Goal: Task Accomplishment & Management: Use online tool/utility

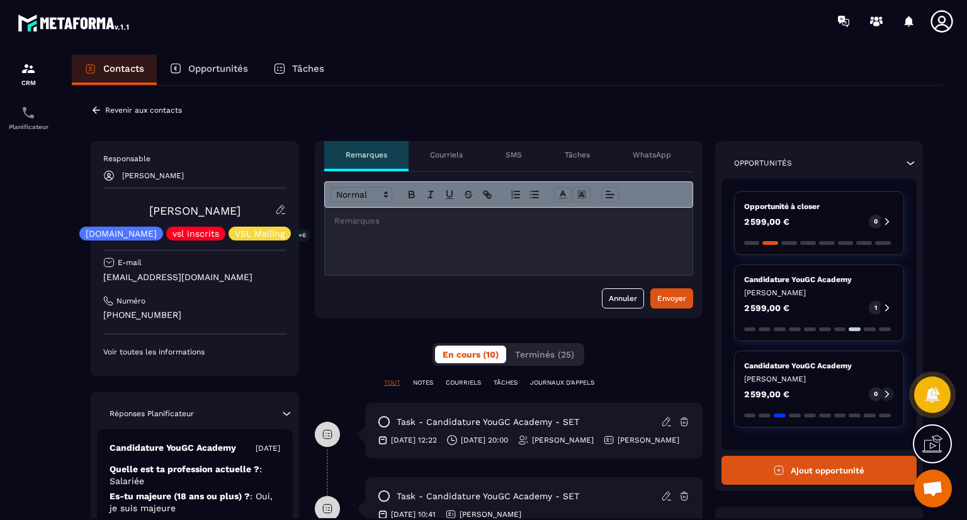
click at [444, 520] on html "CRM Planificateur Contacts Opportunités Tâches Revenir aux contacts Responsable…" at bounding box center [483, 260] width 967 height 520
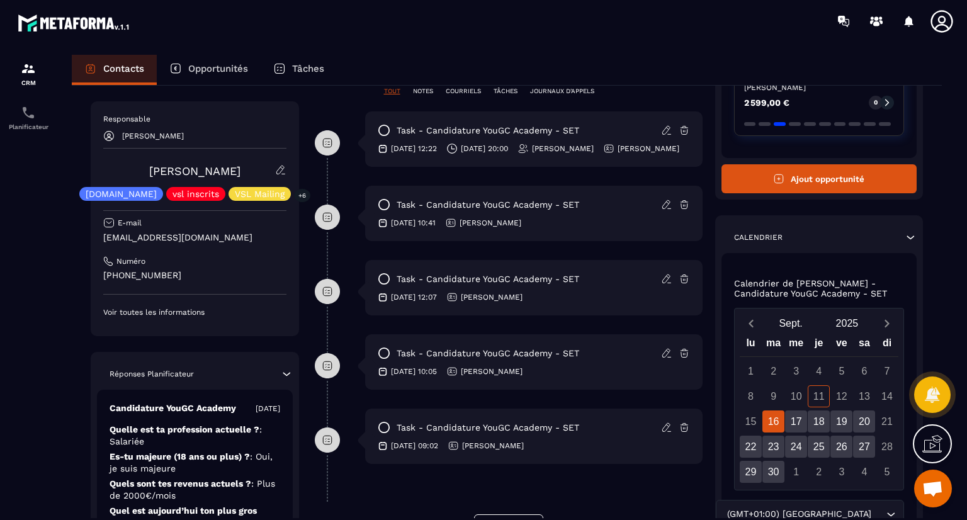
scroll to position [406, 0]
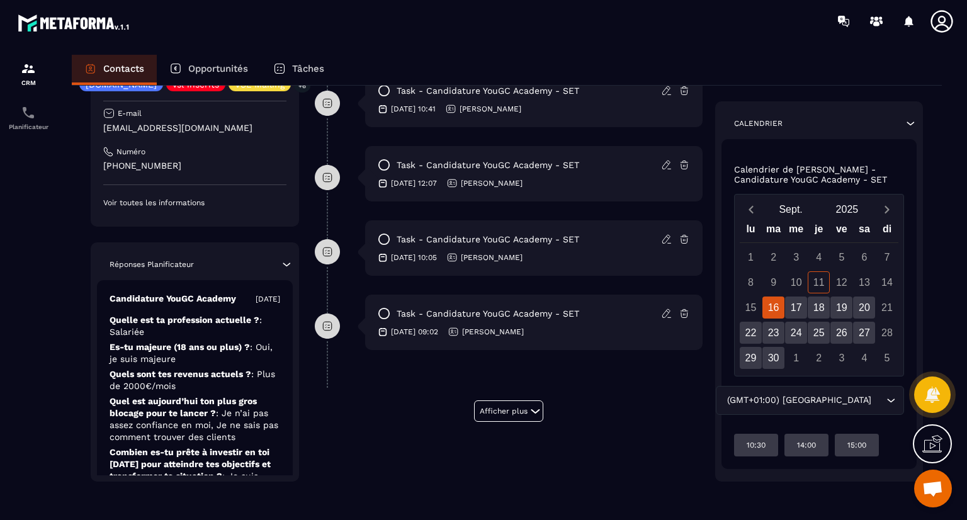
drag, startPoint x: 445, startPoint y: 459, endPoint x: 449, endPoint y: 539, distance: 80.1
click at [449, 520] on html "CRM Planificateur Contacts Opportunités Tâches Revenir aux contacts Responsable…" at bounding box center [483, 260] width 967 height 520
click at [398, 464] on div "**********" at bounding box center [509, 108] width 388 height 746
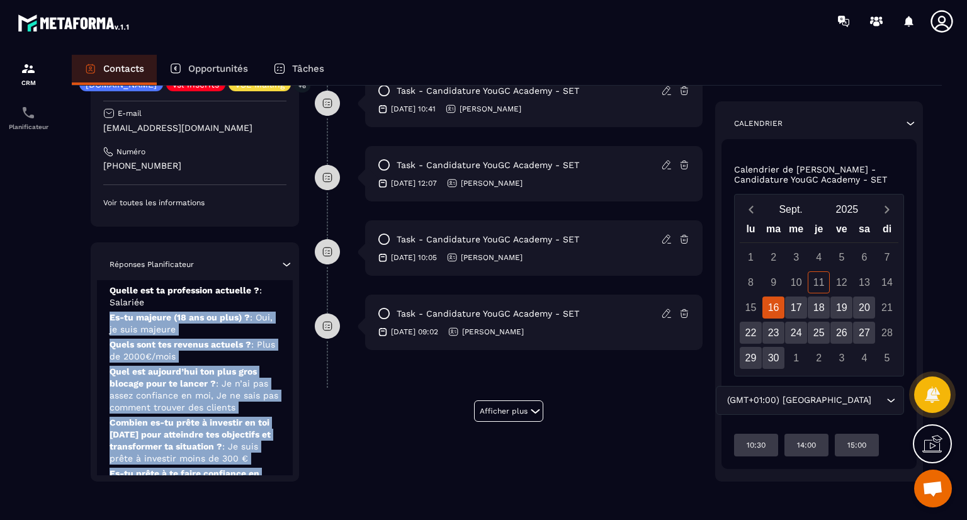
scroll to position [131, 0]
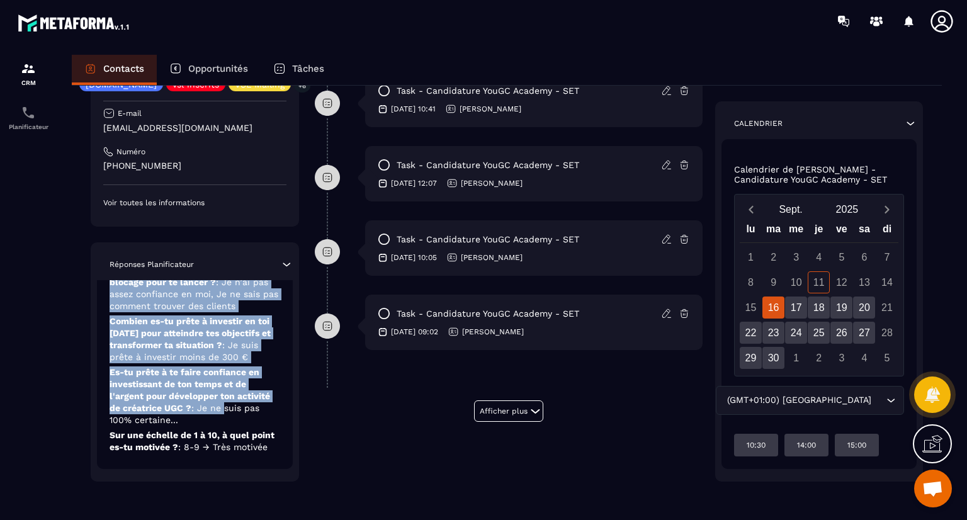
drag, startPoint x: 217, startPoint y: 326, endPoint x: 227, endPoint y: 409, distance: 84.3
click at [227, 409] on div "Candidature YouGC Academy [DATE] Quelle est ta profession actuelle ? : Salariée…" at bounding box center [195, 309] width 196 height 320
click at [269, 379] on p "Es-tu prête à te faire confiance en investissant de ton temps et de l'argent po…" at bounding box center [195, 397] width 171 height 60
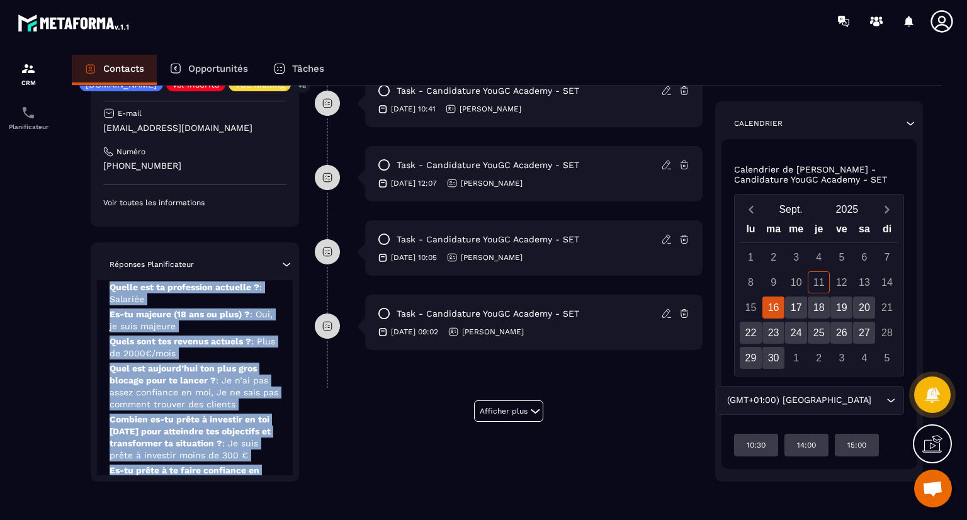
scroll to position [0, 0]
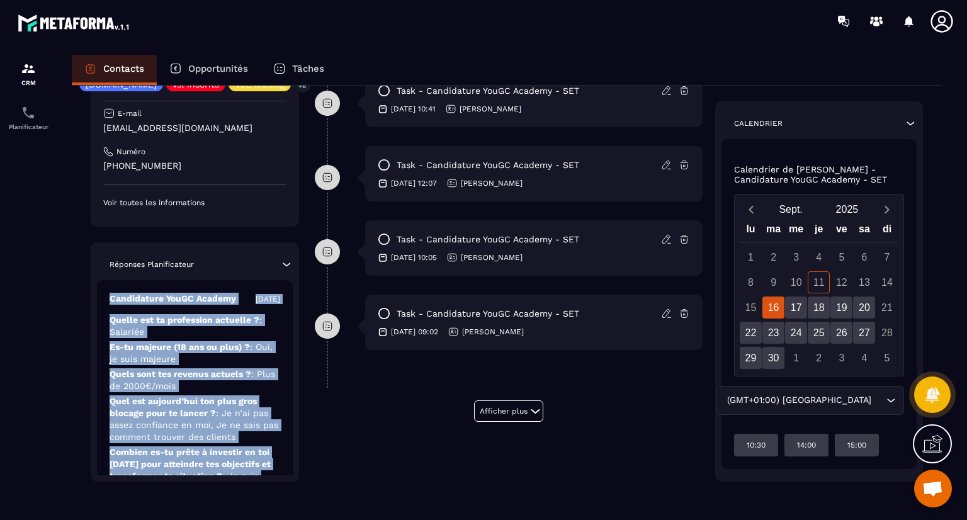
drag, startPoint x: 239, startPoint y: 458, endPoint x: 285, endPoint y: 250, distance: 212.7
click at [285, 250] on div "Réponses Planificateur Candidature YouGC Academy [DATE] Quelle est ta professio…" at bounding box center [195, 361] width 208 height 239
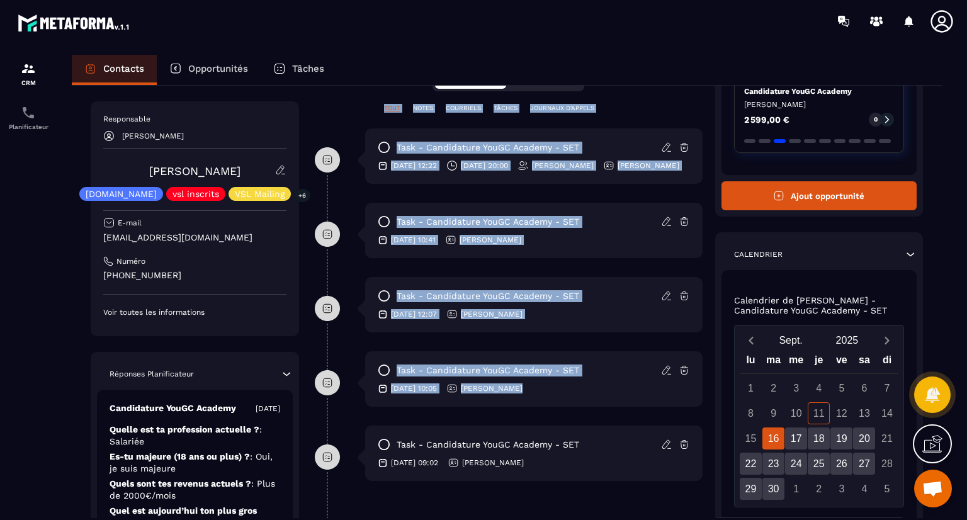
scroll to position [224, 0]
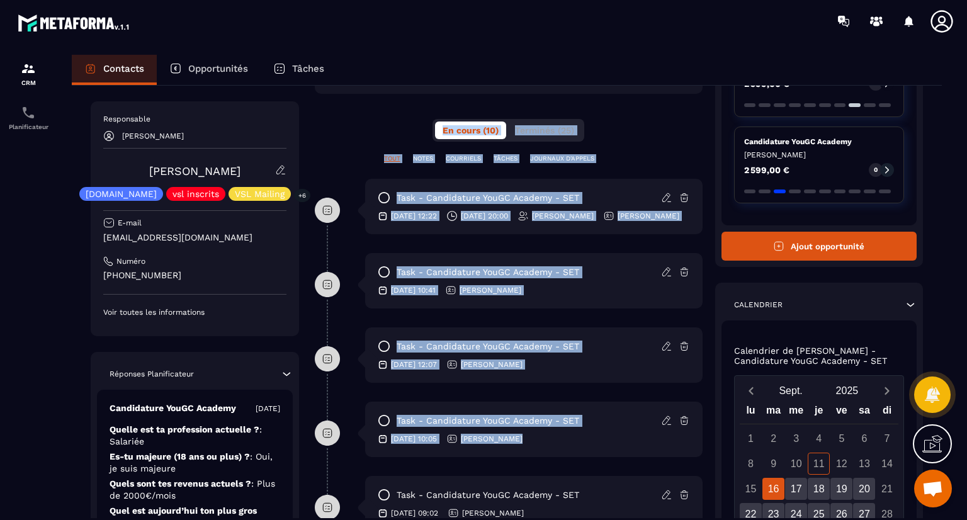
drag, startPoint x: 322, startPoint y: 440, endPoint x: 317, endPoint y: 85, distance: 354.6
click at [317, 85] on div "**********" at bounding box center [509, 290] width 388 height 746
click at [334, 106] on div "**********" at bounding box center [509, 290] width 388 height 746
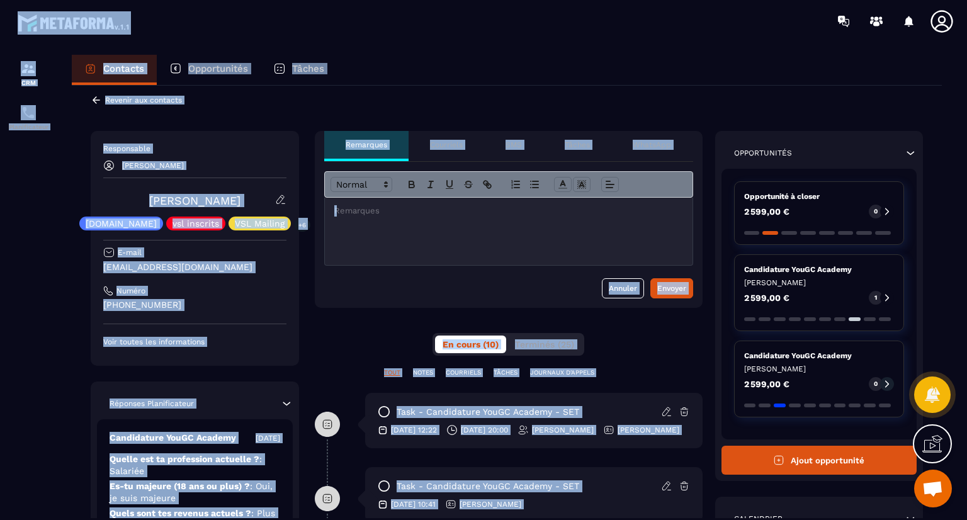
scroll to position [0, 0]
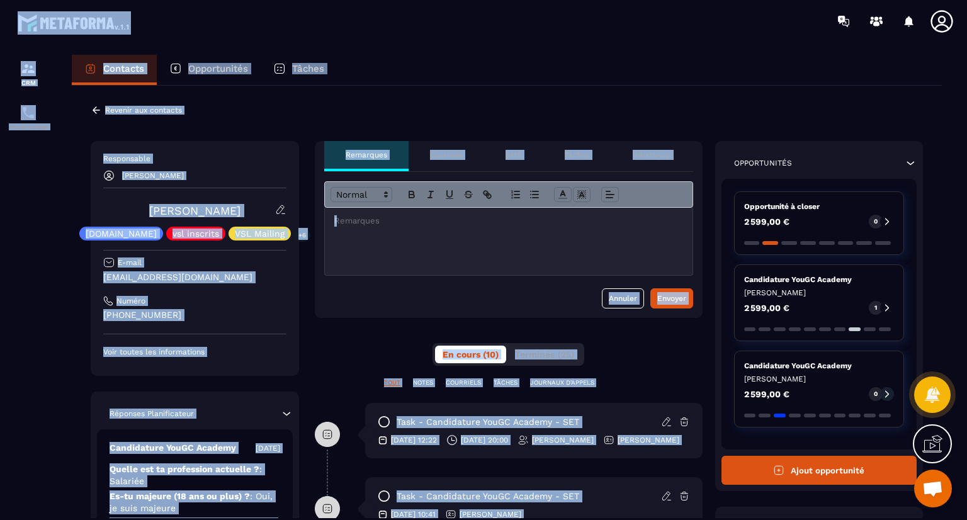
drag, startPoint x: 529, startPoint y: 477, endPoint x: 690, endPoint y: 10, distance: 494.4
click at [690, 10] on main "CRM Planificateur Contacts Opportunités Tâches Revenir aux contacts Responsable…" at bounding box center [483, 260] width 967 height 520
click at [642, 59] on div "Contacts Opportunités Tâches" at bounding box center [507, 70] width 870 height 30
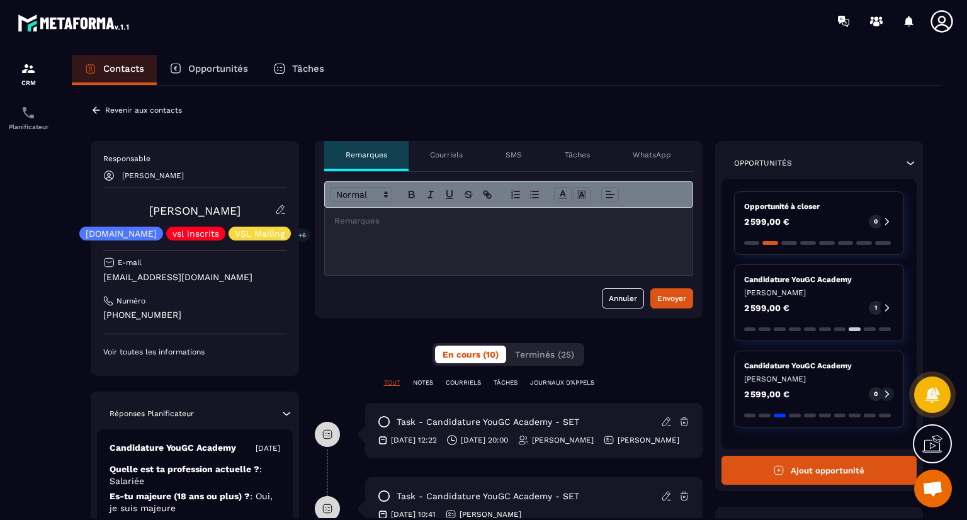
click at [92, 108] on icon at bounding box center [96, 110] width 11 height 11
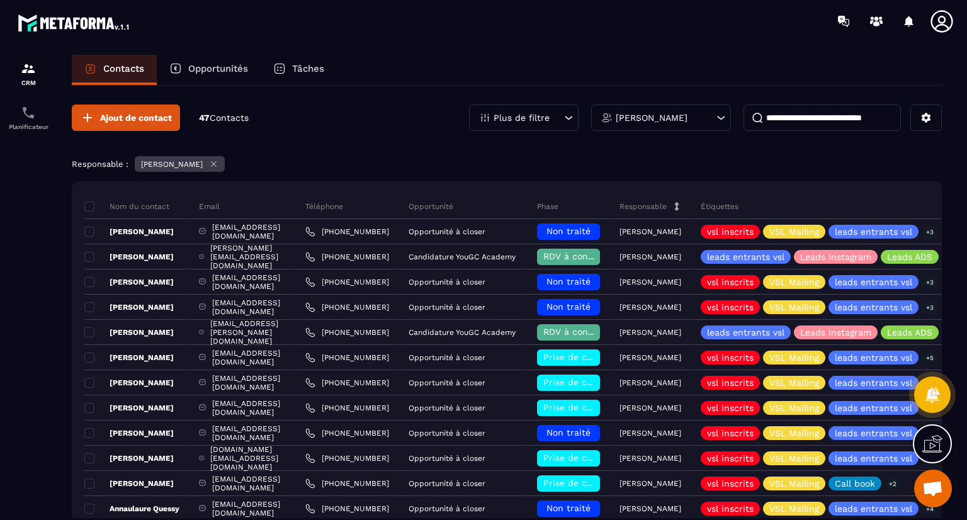
click at [791, 119] on input at bounding box center [822, 118] width 157 height 26
paste input "**********"
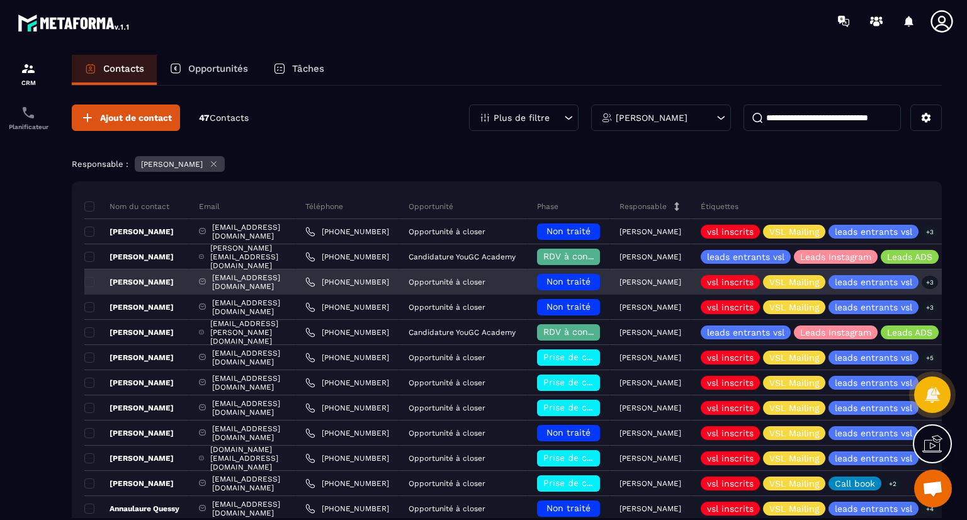
scroll to position [0, 24]
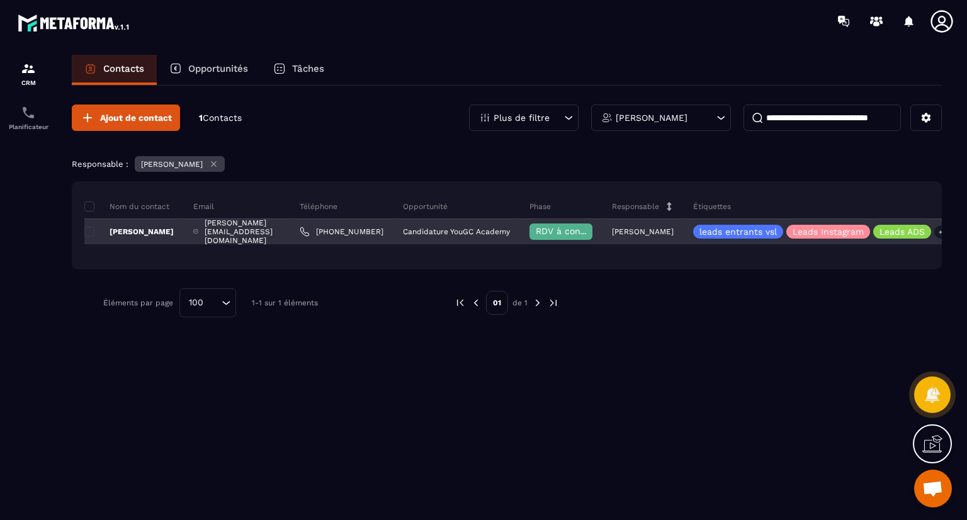
type input "**********"
click at [149, 229] on p "[PERSON_NAME]" at bounding box center [128, 232] width 89 height 10
